Goal: Check status: Check status

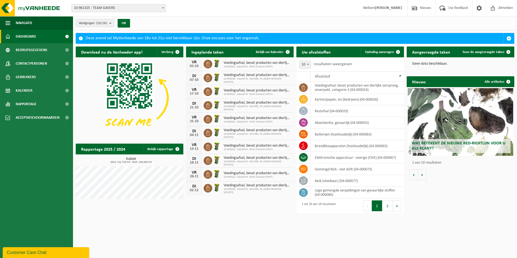
click at [112, 24] on b "submit" at bounding box center [111, 23] width 5 height 8
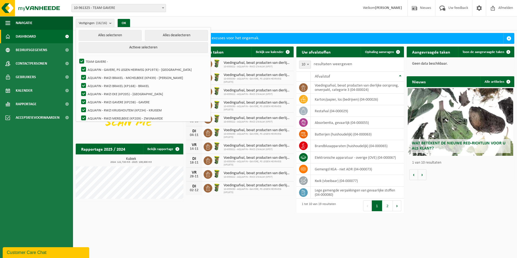
click at [444, 17] on div "Vestigingen (16/16) Alles selecteren Alles deselecteren Actieve selecteren TEAM…" at bounding box center [295, 23] width 444 height 14
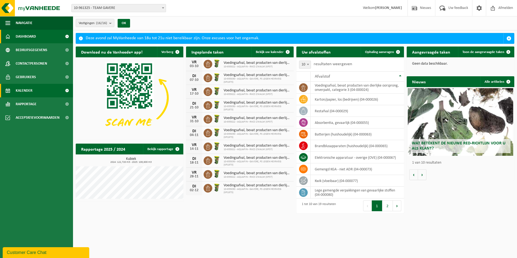
click at [54, 90] on link "Kalender" at bounding box center [36, 91] width 73 height 14
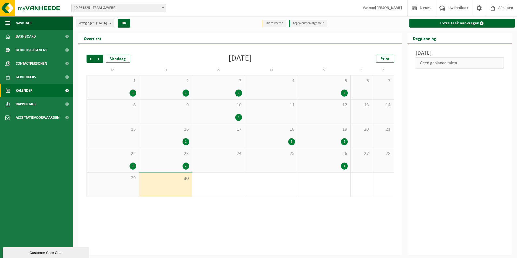
click at [239, 119] on div "1" at bounding box center [238, 117] width 7 height 7
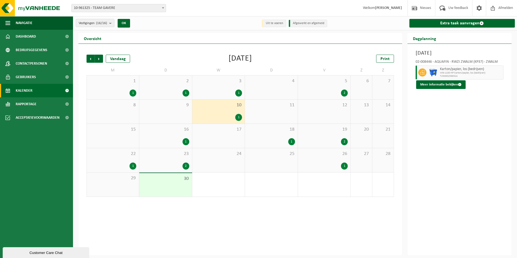
click at [345, 93] on div "2" at bounding box center [344, 92] width 7 height 7
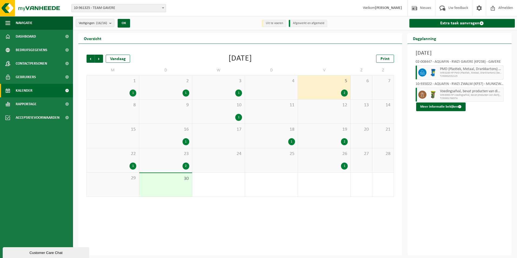
click at [346, 141] on div "2" at bounding box center [344, 141] width 7 height 7
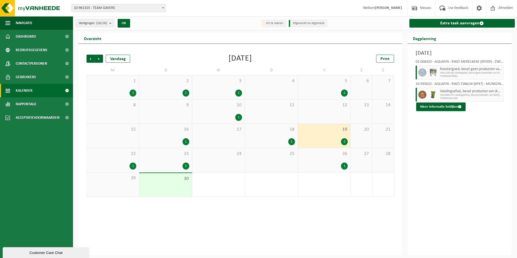
click at [344, 166] on div "1" at bounding box center [344, 165] width 7 height 7
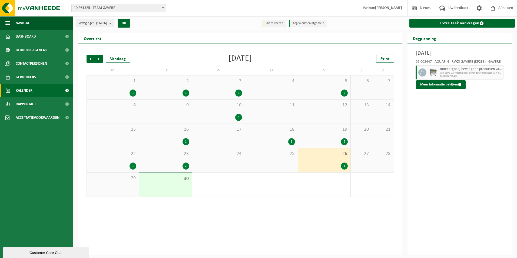
click at [342, 140] on div "2" at bounding box center [344, 141] width 7 height 7
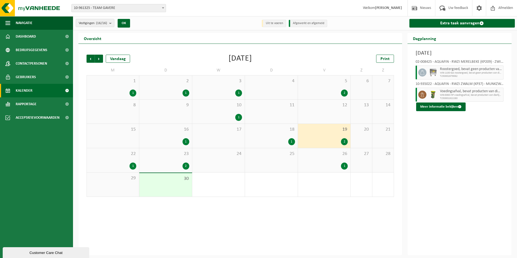
click at [458, 73] on span "WB-1100-GA roostergoed, bevat geen producten van dierlijke o" at bounding box center [471, 72] width 62 height 3
click at [459, 72] on span "WB-1100-GA roostergoed, bevat geen producten van dierlijke o" at bounding box center [471, 72] width 62 height 3
click at [455, 106] on button "Meer informatie bekijken" at bounding box center [440, 106] width 49 height 9
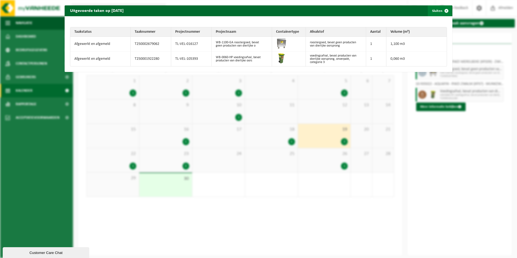
click at [441, 11] on span "button" at bounding box center [446, 10] width 11 height 11
